Goal: Book appointment/travel/reservation

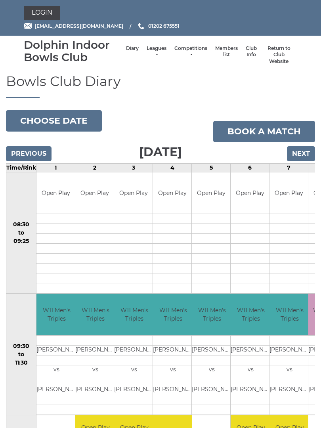
scroll to position [40, 0]
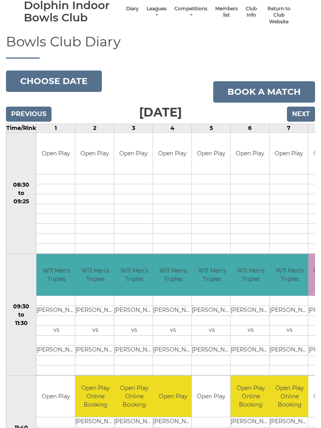
click at [263, 90] on link "Book a match" at bounding box center [264, 91] width 102 height 21
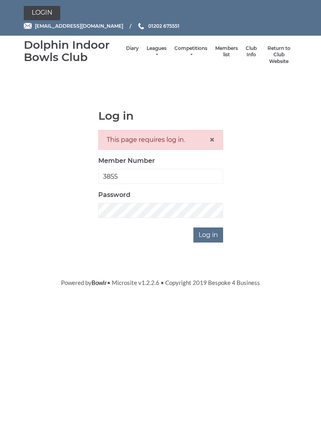
type input "3855"
click at [209, 234] on input "Log in" at bounding box center [208, 235] width 30 height 15
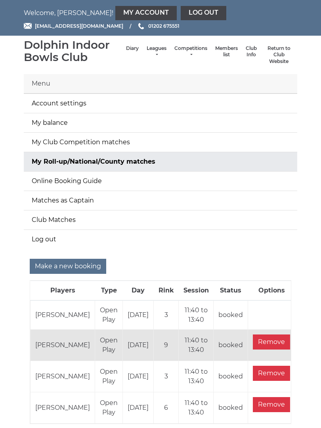
click at [60, 266] on input "Make a new booking" at bounding box center [68, 266] width 76 height 15
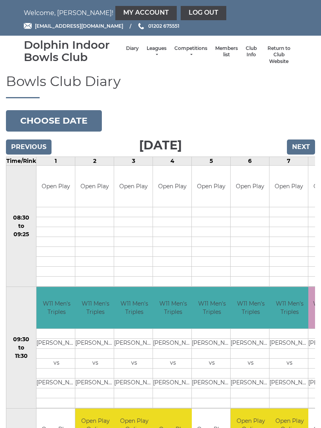
click at [53, 119] on button "Choose date" at bounding box center [54, 120] width 96 height 21
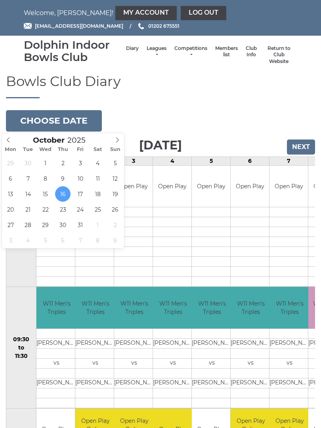
type input "[DATE]"
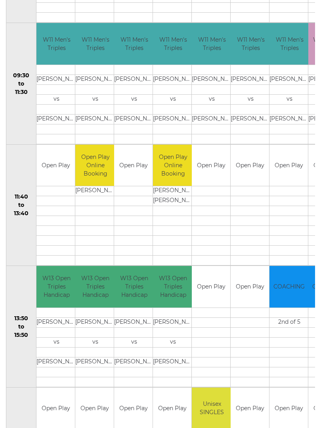
scroll to position [265, 0]
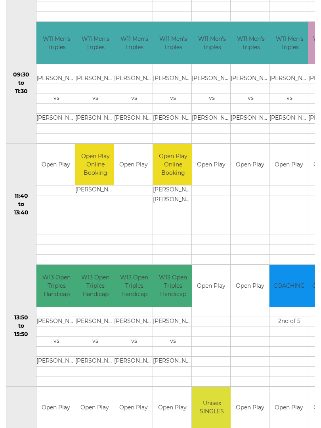
click at [0, 0] on link "Book slot" at bounding box center [0, 0] width 0 height 0
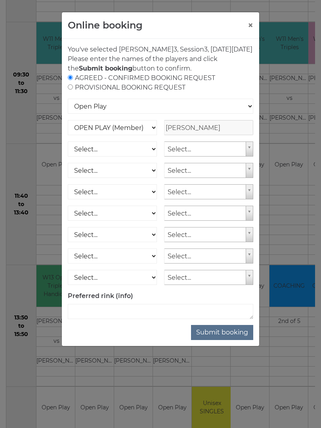
click at [225, 340] on button "Submit booking" at bounding box center [222, 332] width 62 height 15
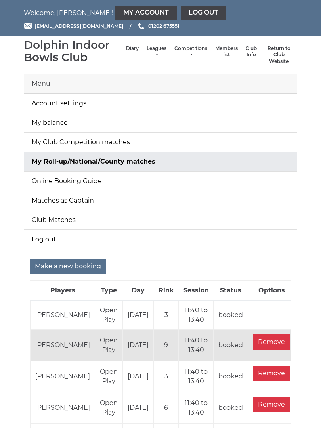
click at [181, 12] on link "Log out" at bounding box center [204, 13] width 46 height 14
